Goal: Task Accomplishment & Management: Use online tool/utility

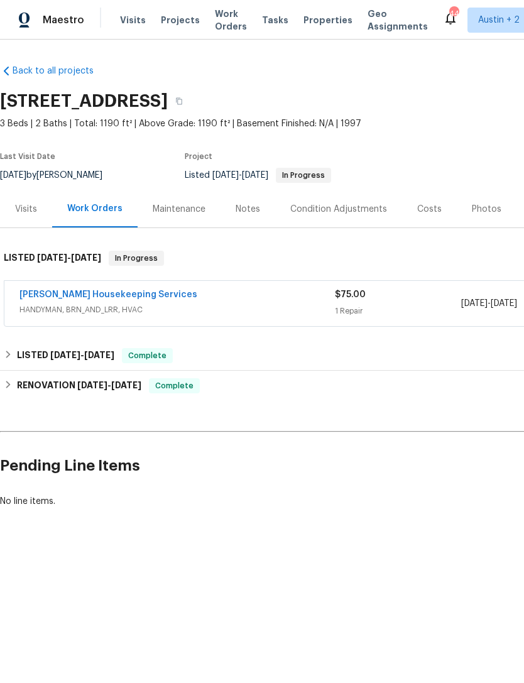
click at [40, 297] on link "[PERSON_NAME] Housekeeping Services" at bounding box center [108, 294] width 178 height 9
click at [482, 205] on div "Photos" at bounding box center [487, 209] width 30 height 13
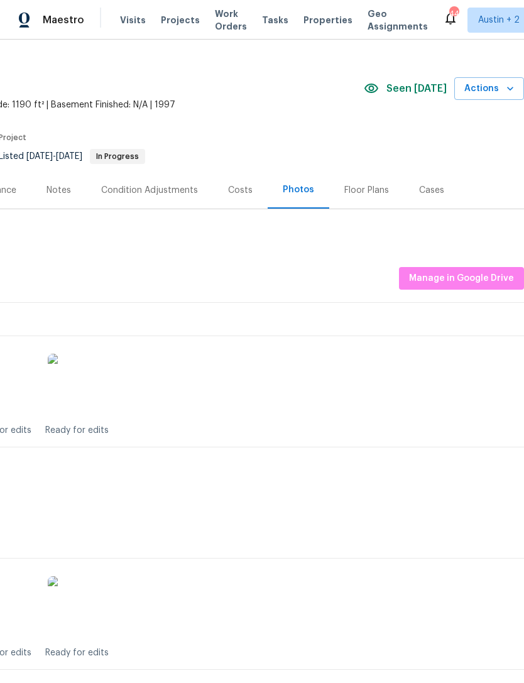
scroll to position [20, 186]
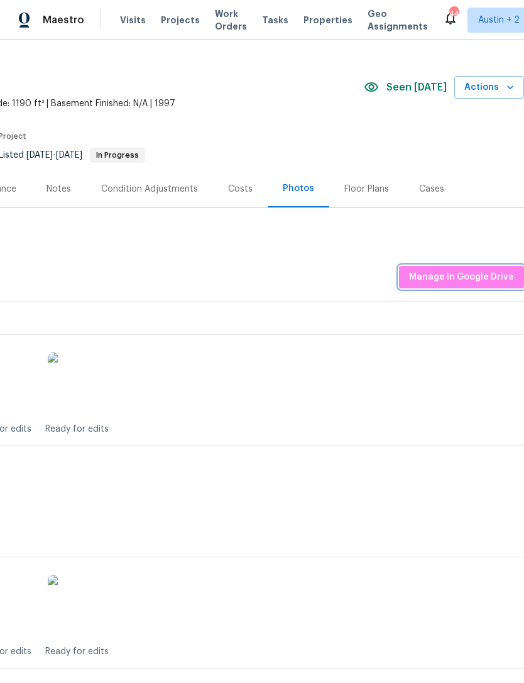
click at [487, 276] on span "Manage in Google Drive" at bounding box center [461, 277] width 105 height 16
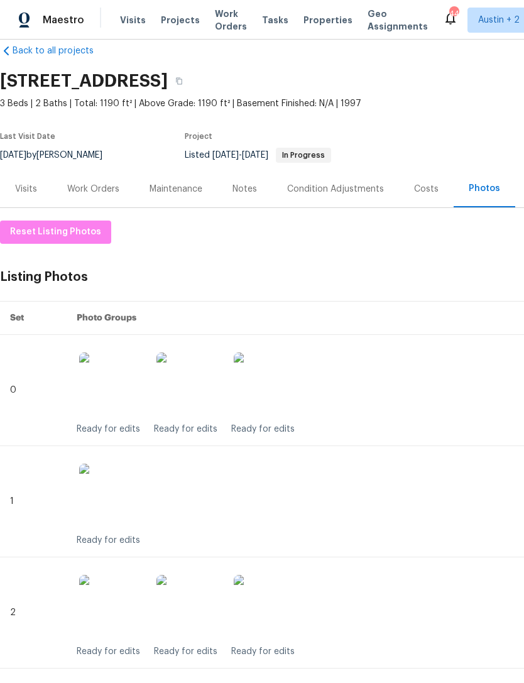
scroll to position [20, 0]
click at [40, 229] on span "Reset Listing Photos" at bounding box center [55, 232] width 91 height 16
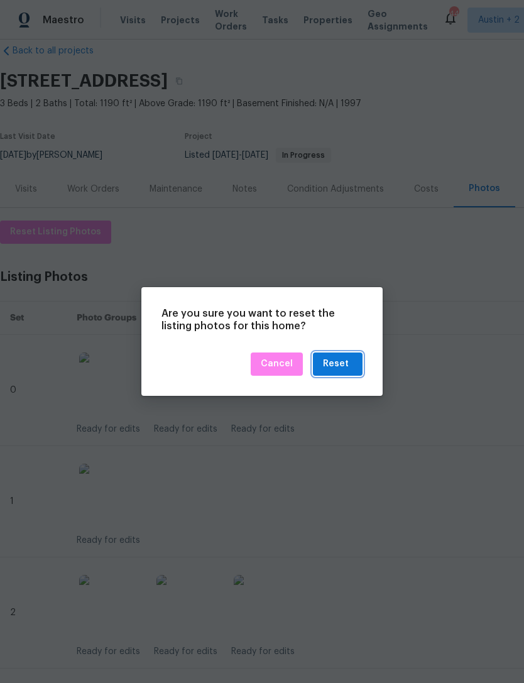
click at [347, 366] on div "Reset" at bounding box center [336, 364] width 26 height 16
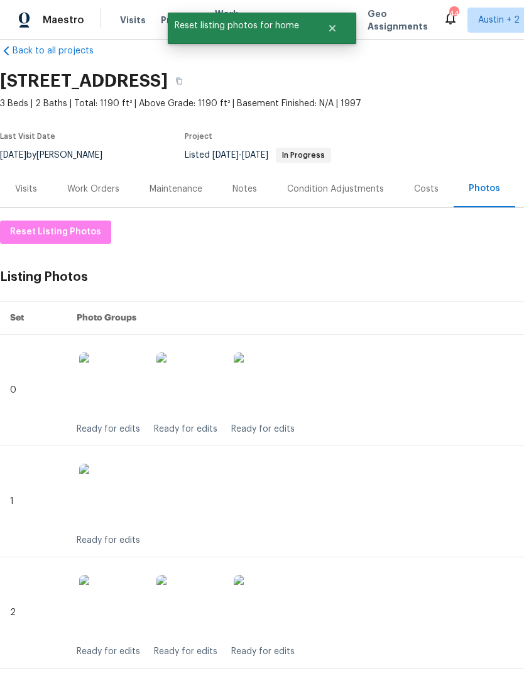
scroll to position [0, 0]
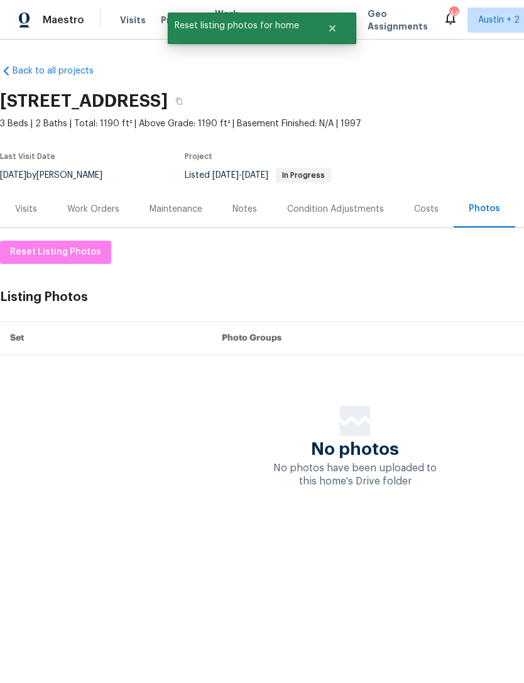
click at [333, 563] on html "Maestro Visits Projects Work Orders Tasks Properties Geo Assignments 44 [GEOGRA…" at bounding box center [262, 281] width 524 height 563
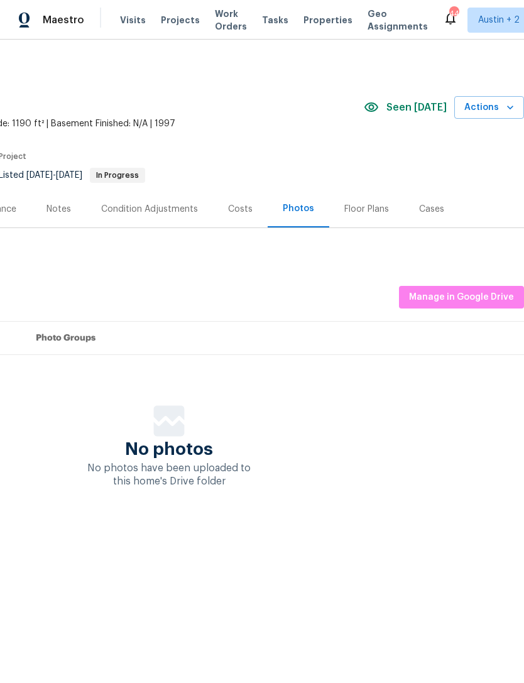
scroll to position [0, 186]
click at [466, 295] on span "Manage in Google Drive" at bounding box center [461, 297] width 105 height 16
